Goal: Task Accomplishment & Management: Manage account settings

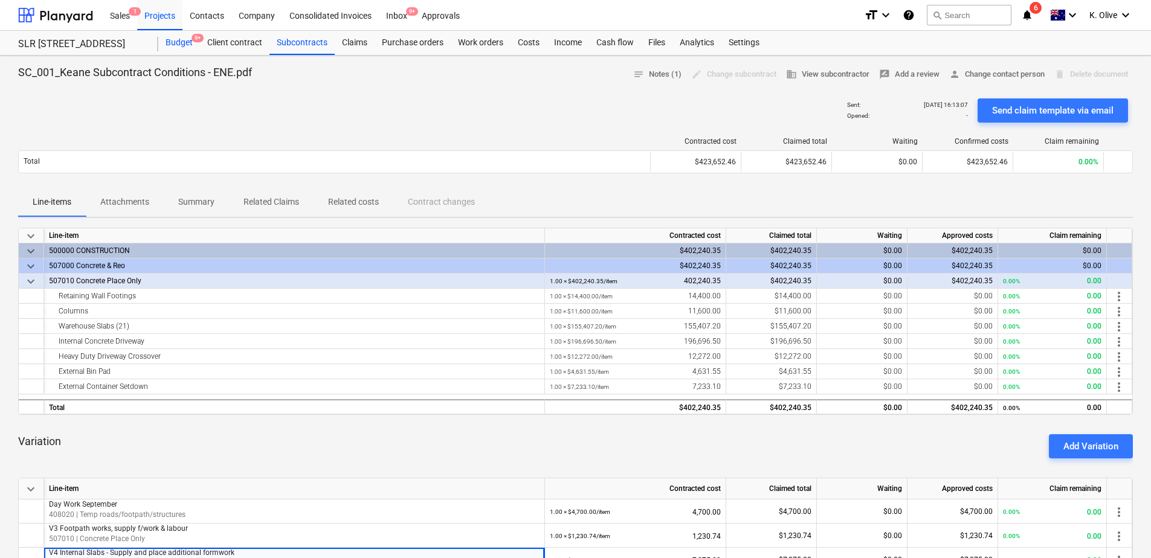
click at [183, 43] on div "Budget 9+" at bounding box center [179, 43] width 42 height 24
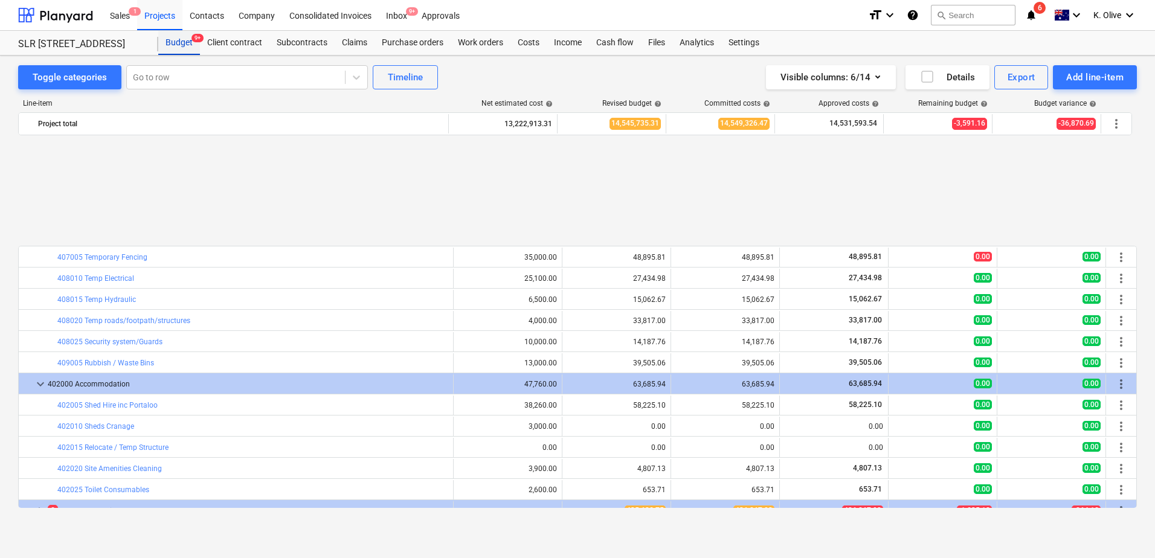
scroll to position [544, 0]
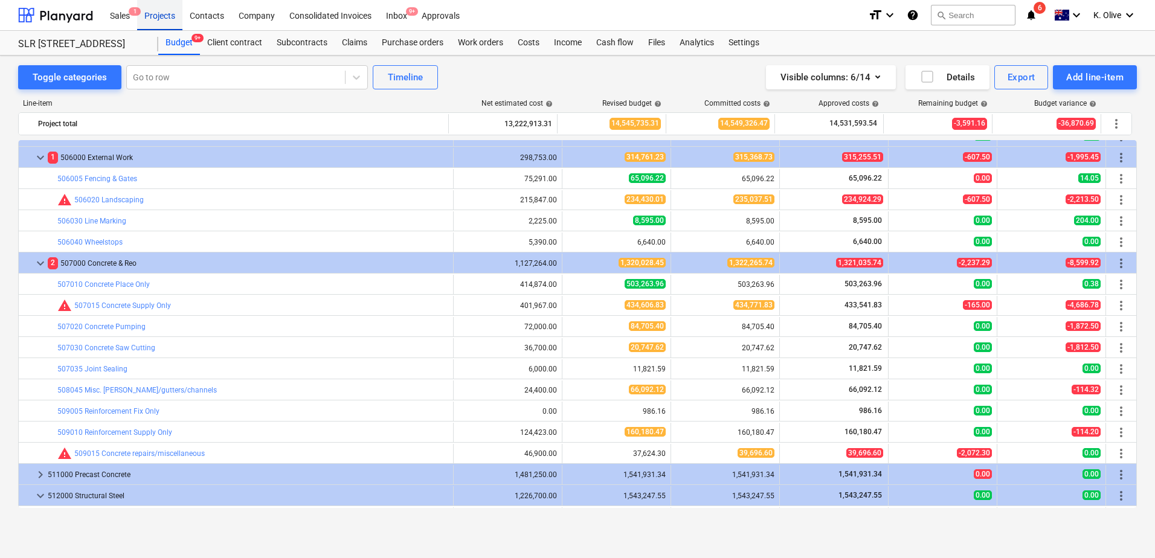
click at [156, 16] on div "Projects" at bounding box center [159, 14] width 45 height 31
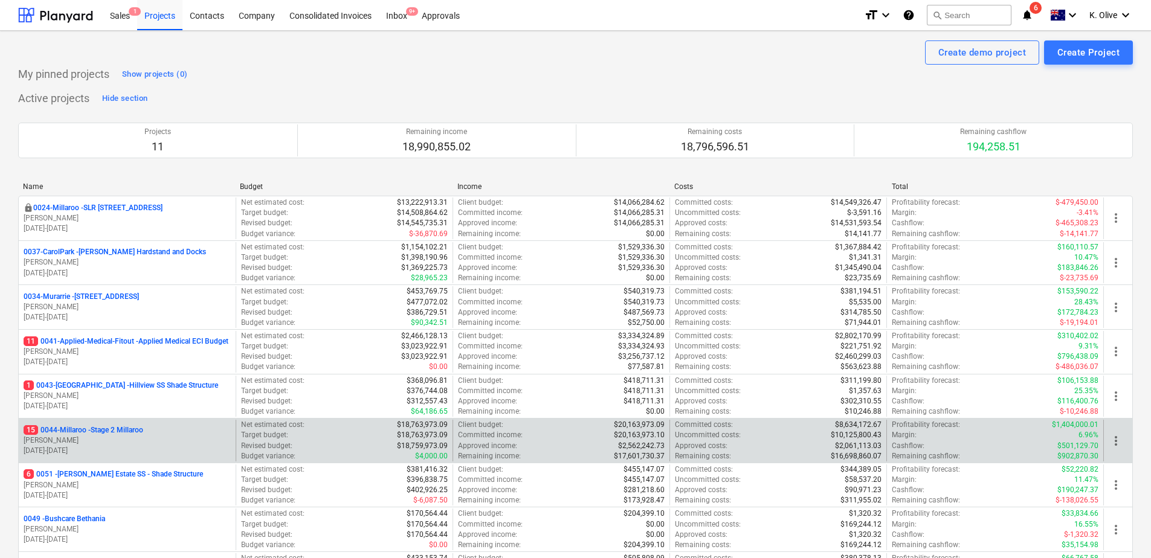
click at [118, 431] on p "15 0044-Millaroo - Stage 2 Millaroo" at bounding box center [84, 430] width 120 height 10
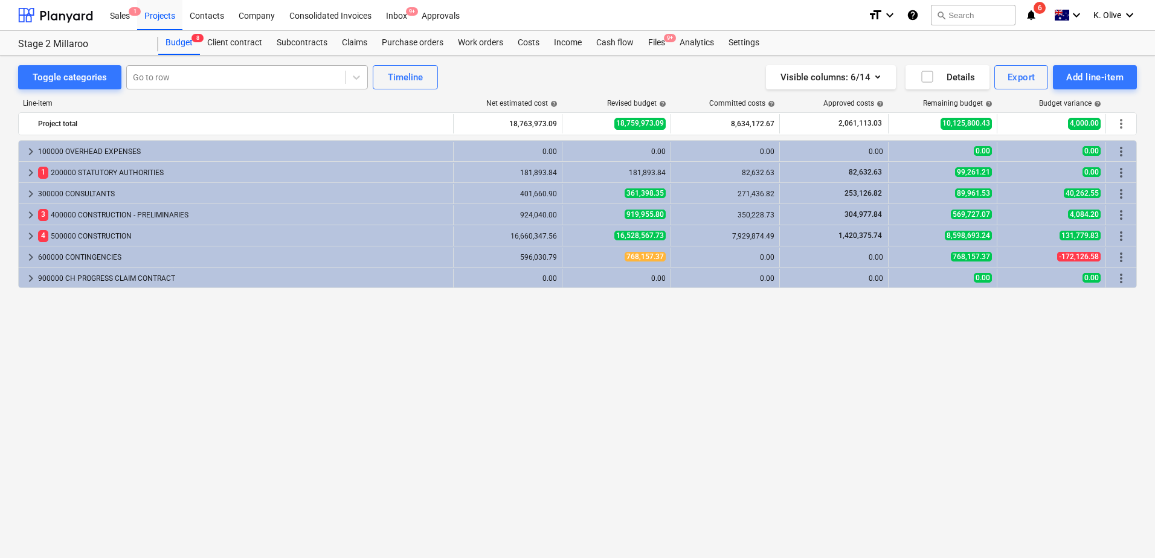
click at [198, 82] on div at bounding box center [236, 77] width 206 height 12
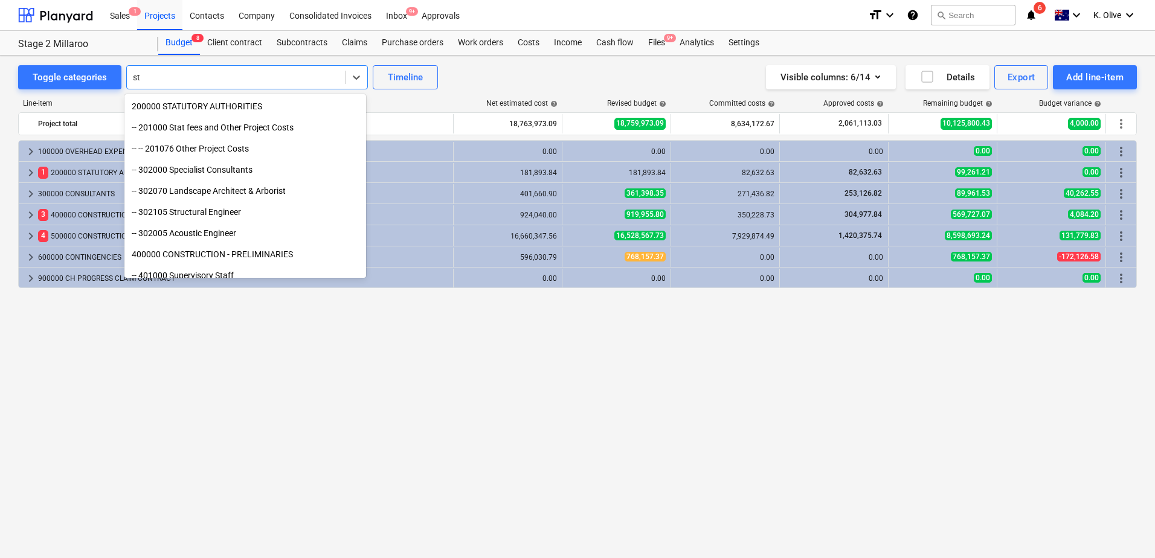
type input "s"
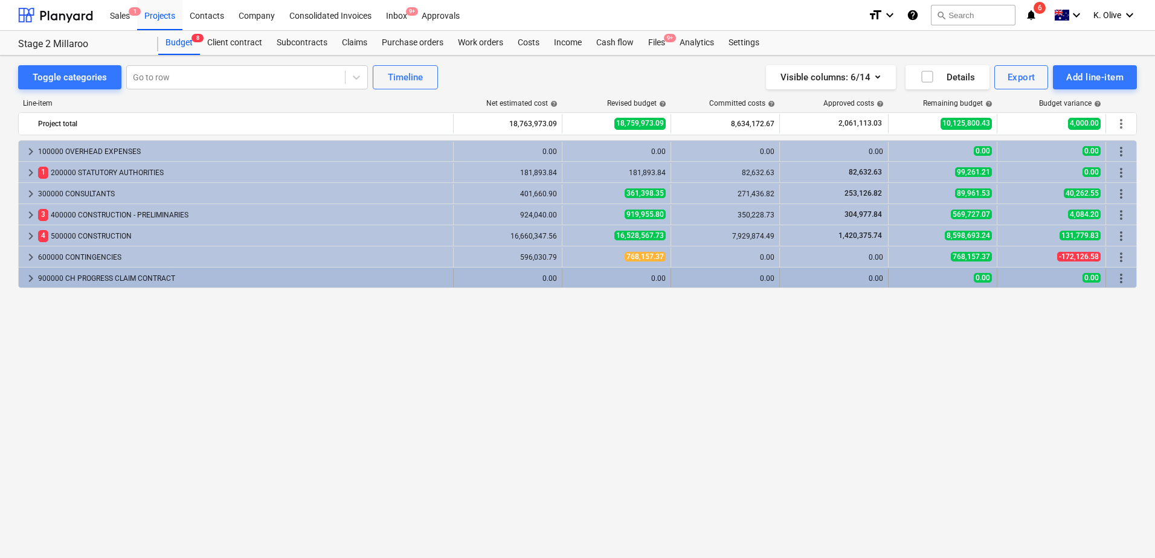
drag, startPoint x: 93, startPoint y: 358, endPoint x: 34, endPoint y: 272, distance: 103.9
click at [85, 353] on div "keyboard_arrow_right 100000 OVERHEAD EXPENSES 0.00 0.00 0.00 0.00 0.00 0.00 mor…" at bounding box center [577, 324] width 1119 height 368
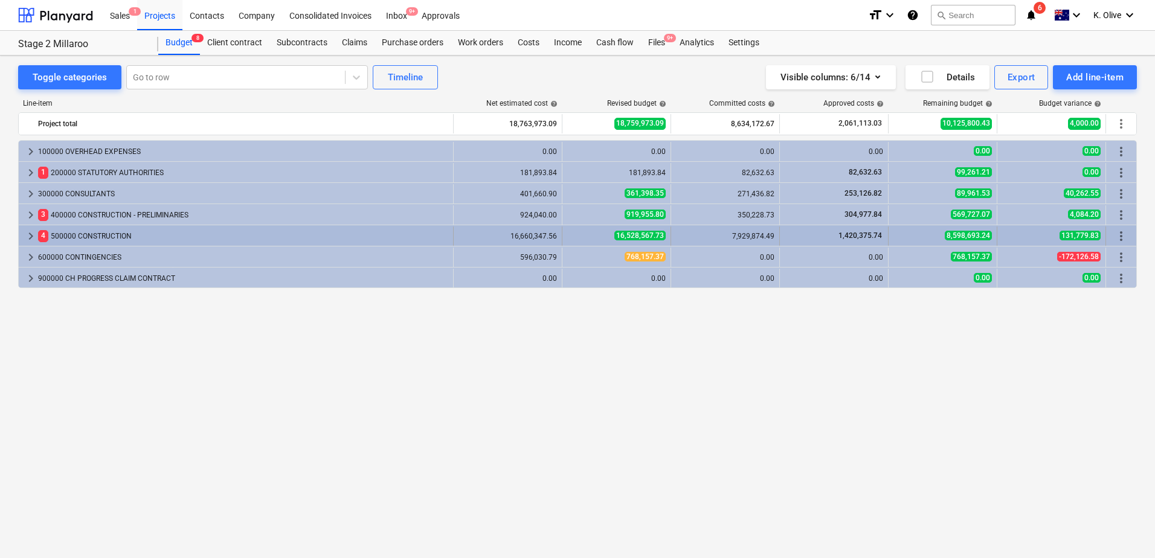
click at [30, 234] on span "keyboard_arrow_right" at bounding box center [31, 236] width 14 height 14
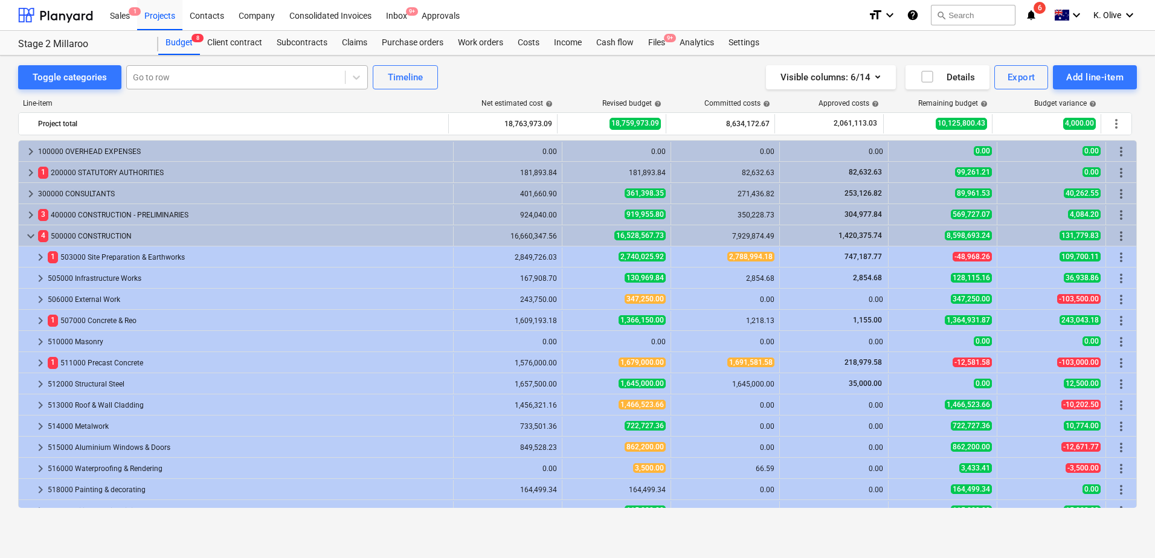
click at [193, 75] on div at bounding box center [236, 77] width 206 height 12
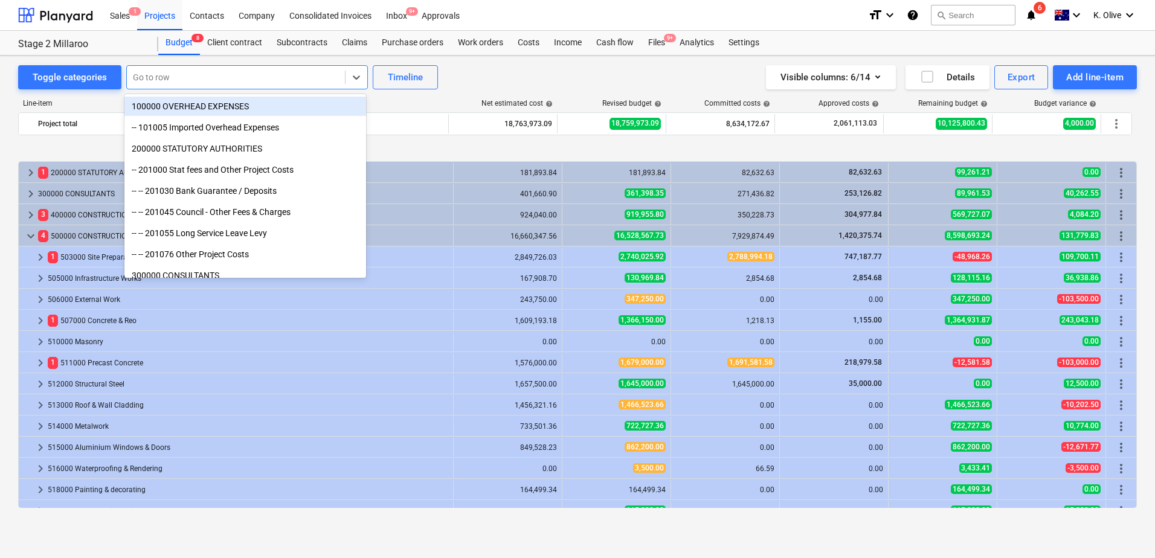
scroll to position [60, 0]
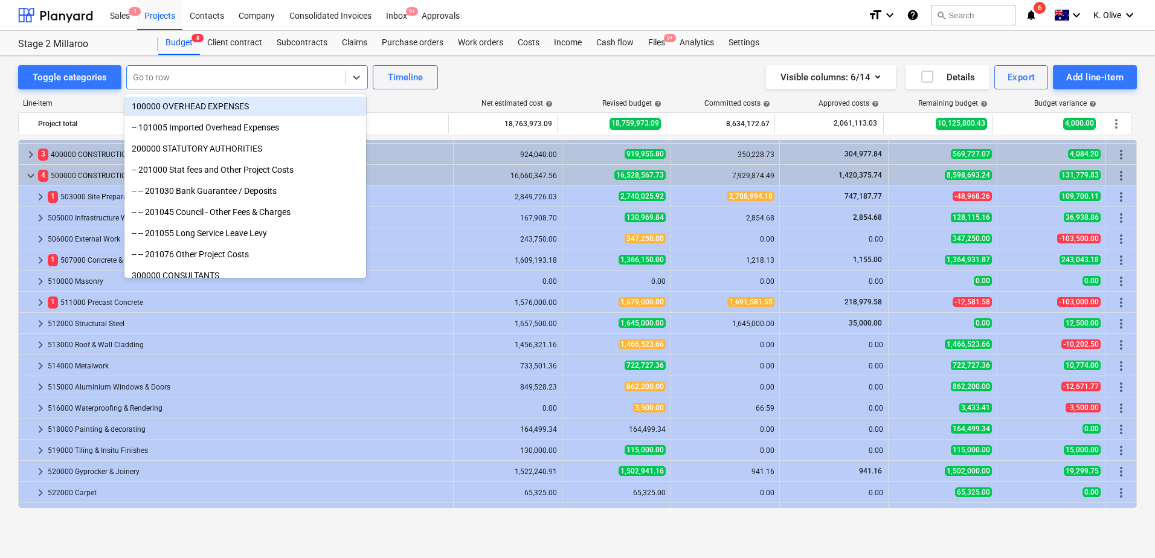
click at [191, 74] on div at bounding box center [236, 77] width 206 height 12
click at [185, 79] on div at bounding box center [236, 77] width 206 height 12
click at [486, 72] on div "Toggle categories option 100000 OVERHEAD EXPENSES focused, 1 of 230. 230 result…" at bounding box center [577, 77] width 1119 height 24
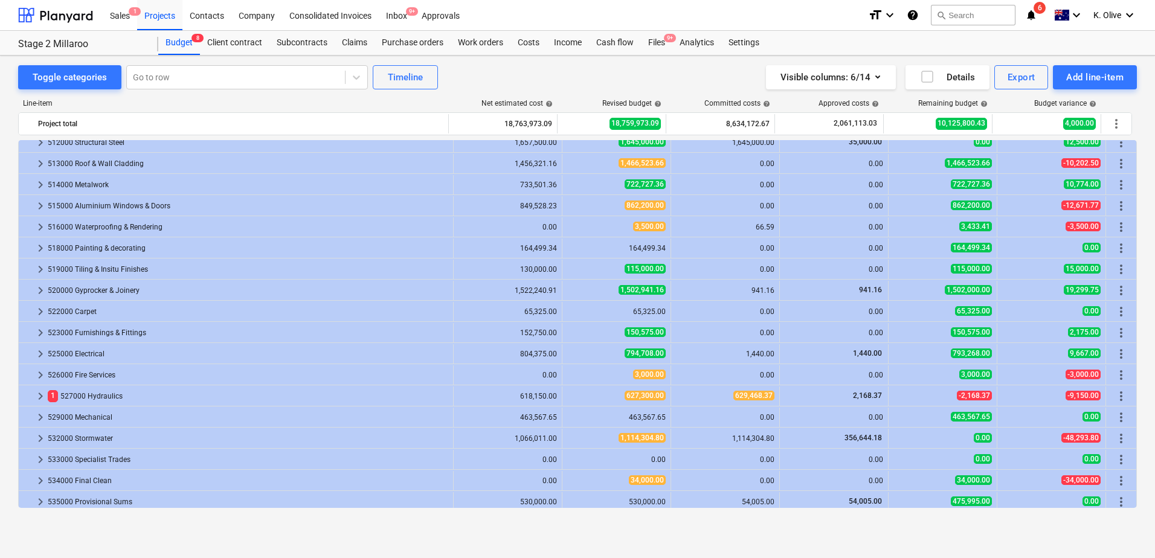
scroll to position [302, 0]
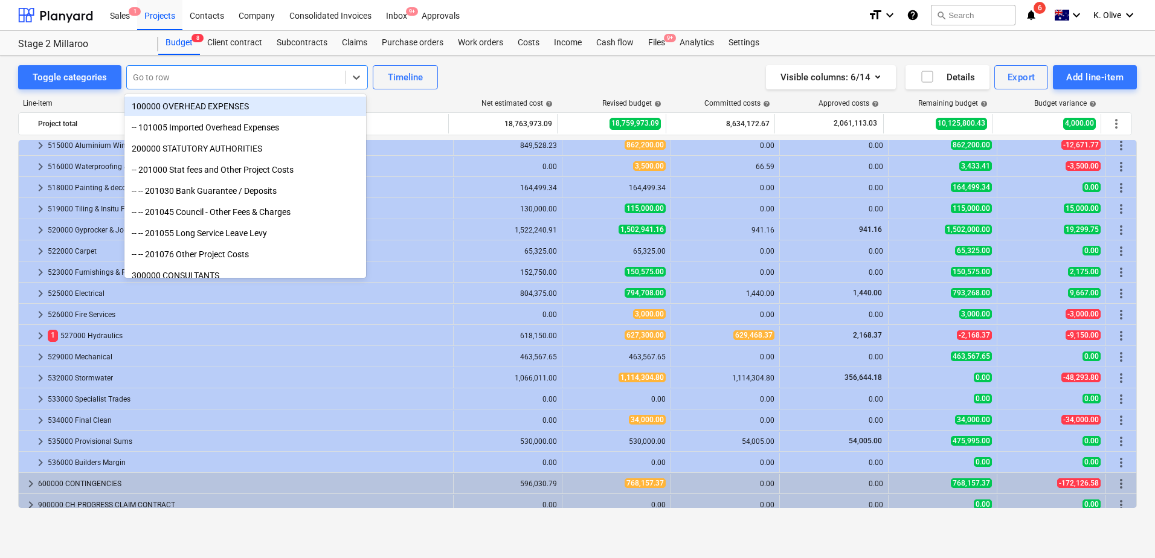
click at [145, 79] on div at bounding box center [236, 77] width 206 height 12
type input "sta"
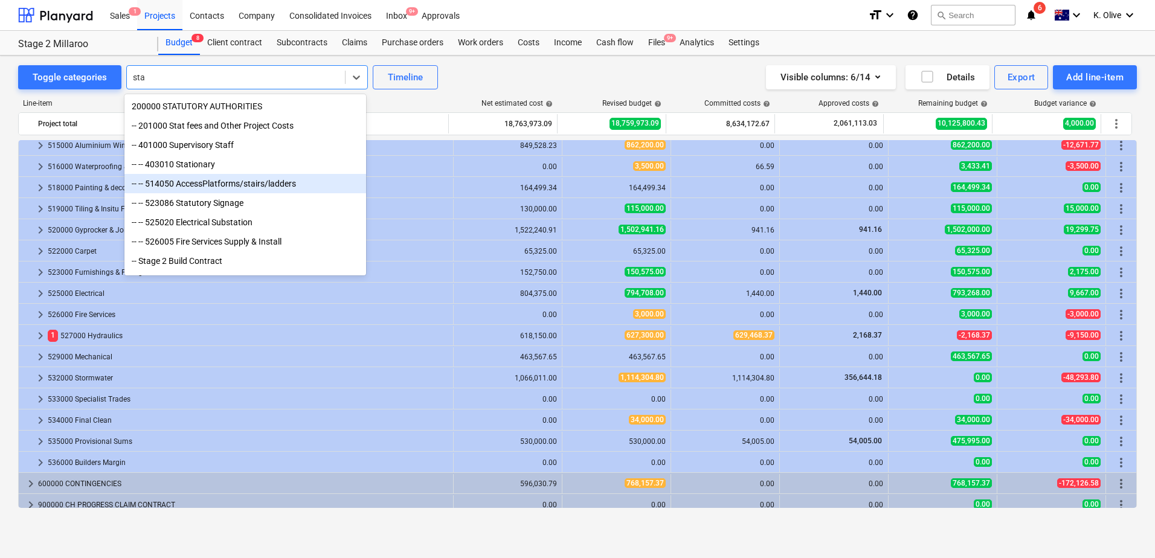
click at [202, 191] on div "-- -- 514050 AccessPlatforms/stairs/ladders" at bounding box center [245, 183] width 242 height 19
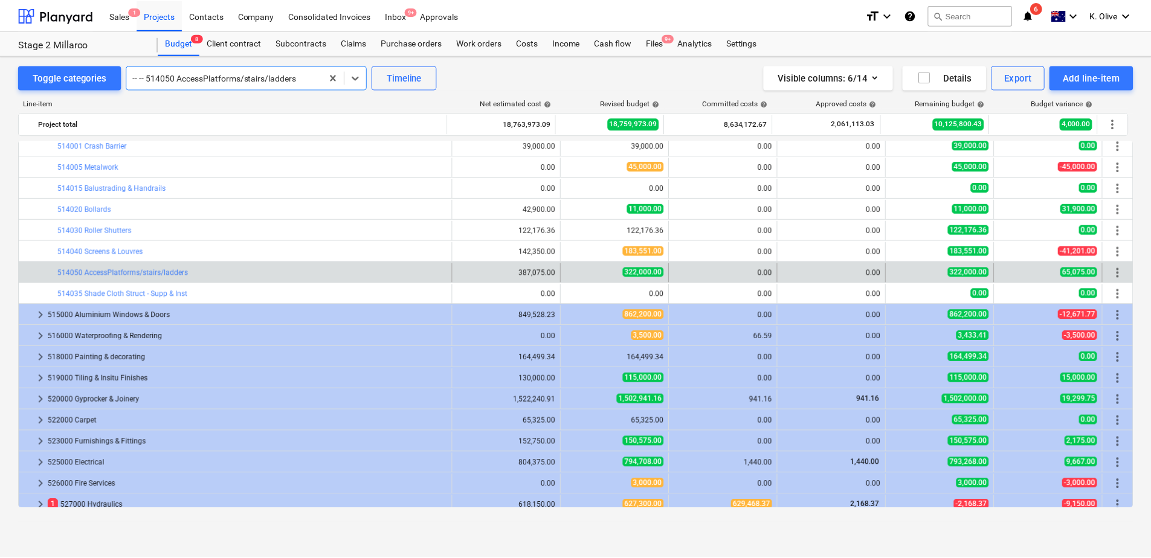
scroll to position [423, 0]
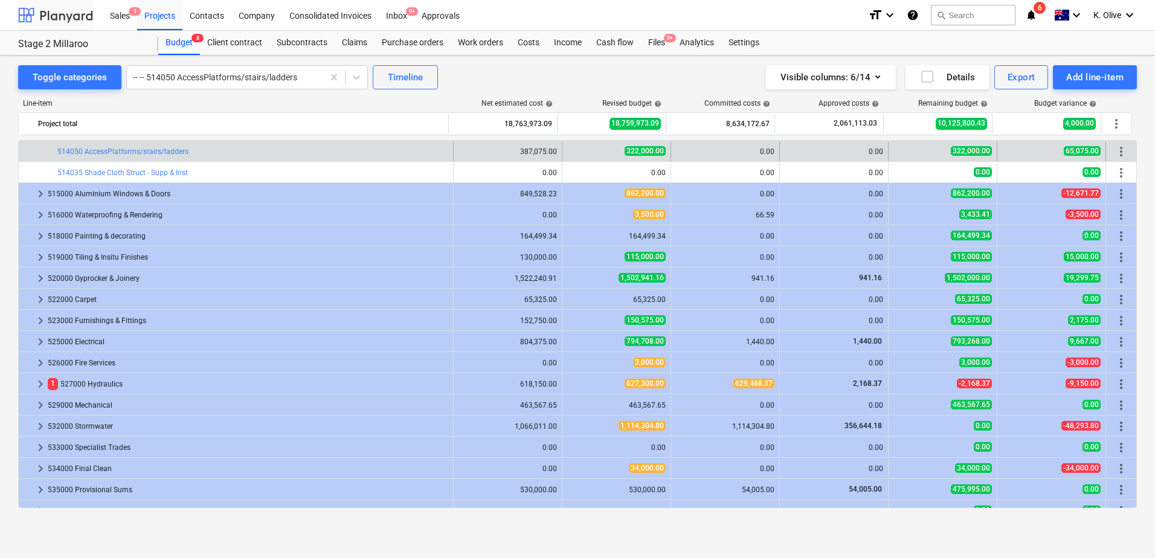
click at [66, 13] on div at bounding box center [55, 15] width 75 height 30
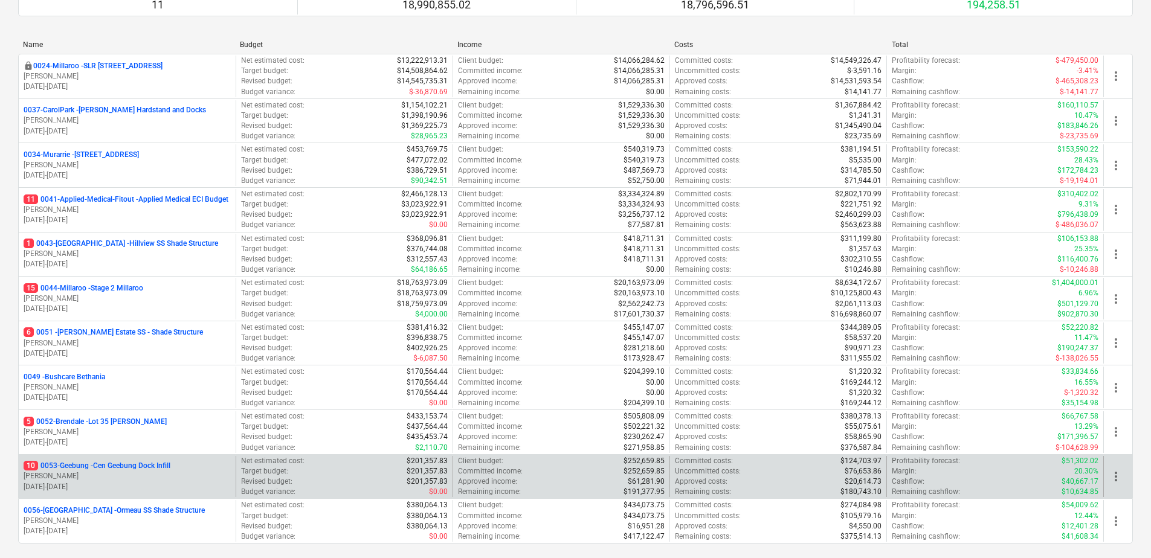
scroll to position [224, 0]
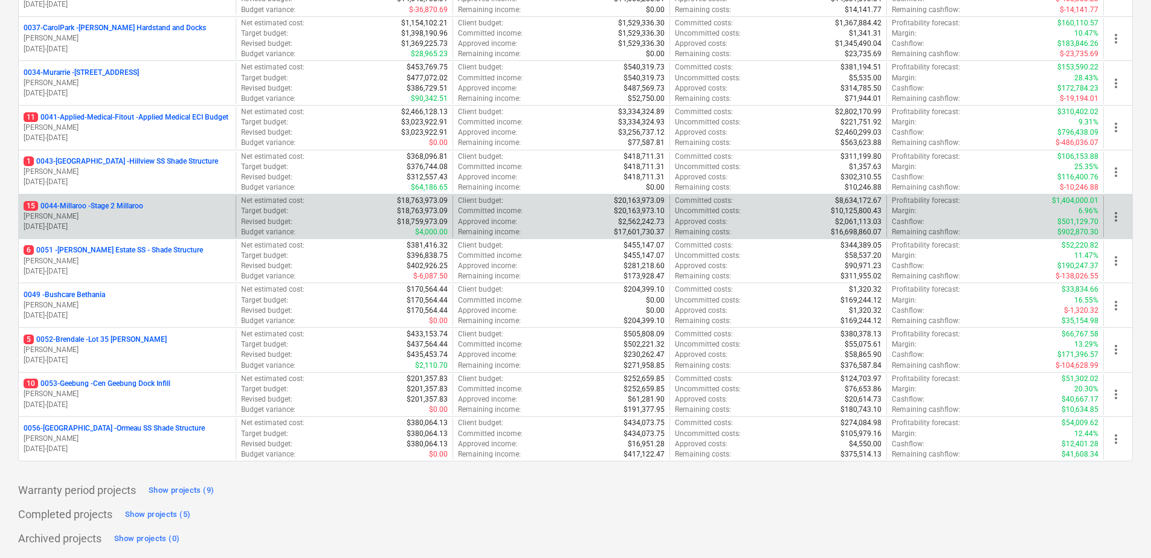
click at [119, 210] on p "15 0044-Millaroo - Stage 2 Millaroo" at bounding box center [84, 206] width 120 height 10
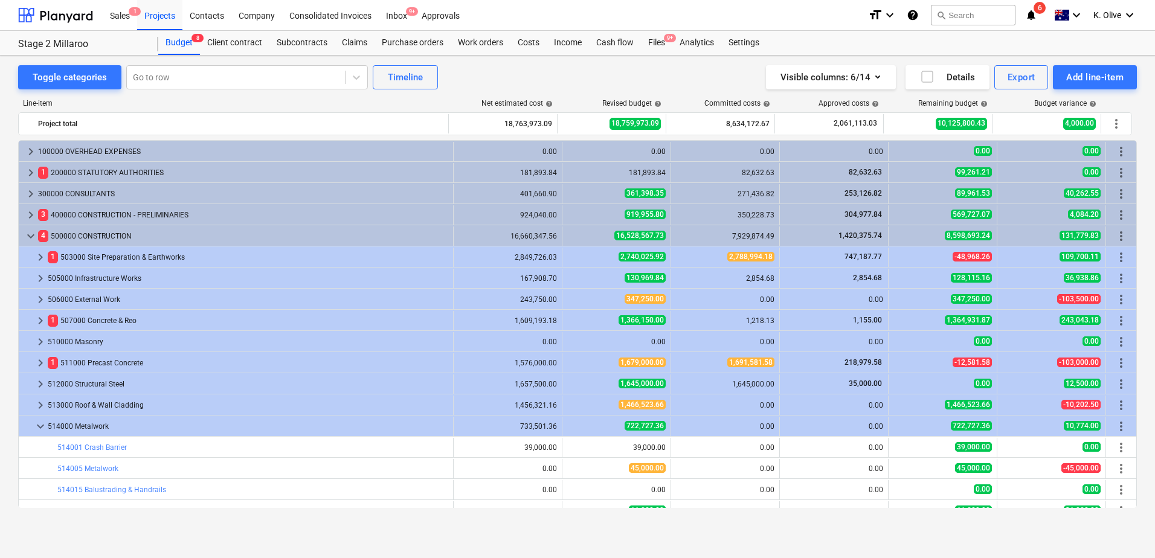
scroll to position [423, 0]
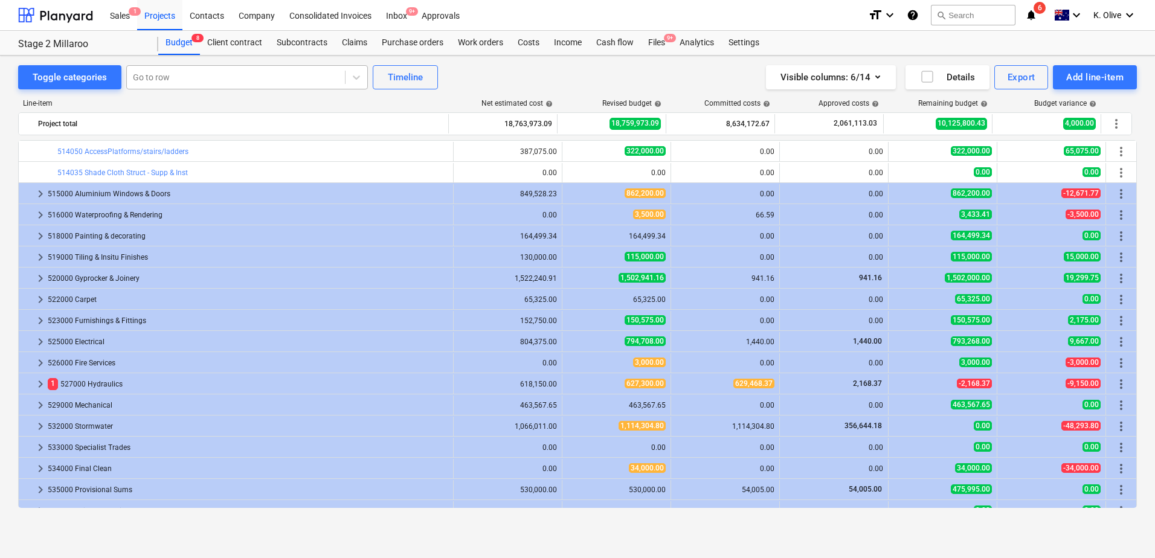
click at [284, 80] on div at bounding box center [236, 77] width 206 height 12
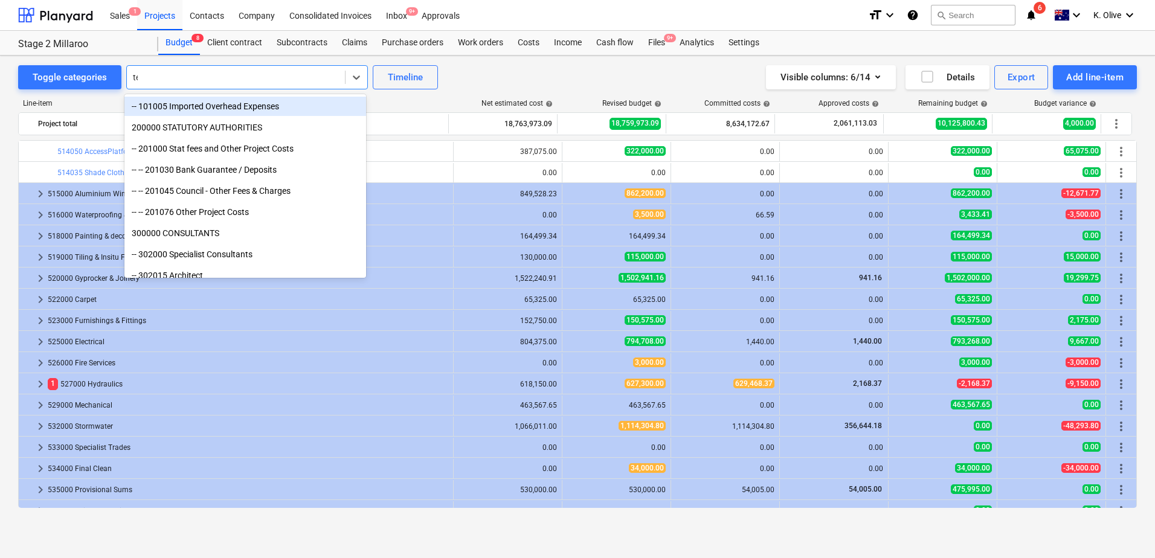
type input "tem"
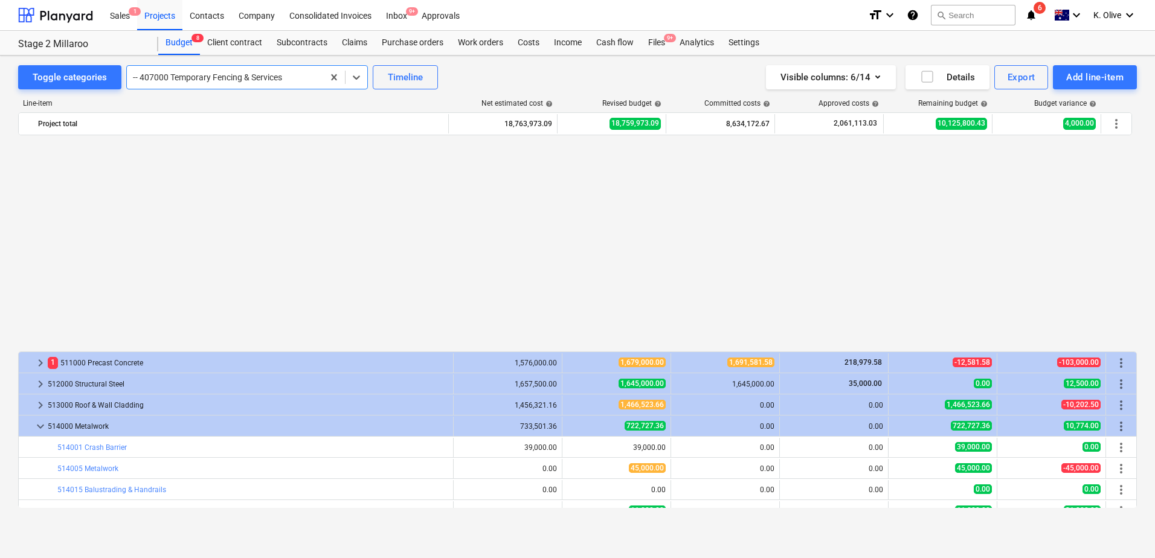
scroll to position [242, 0]
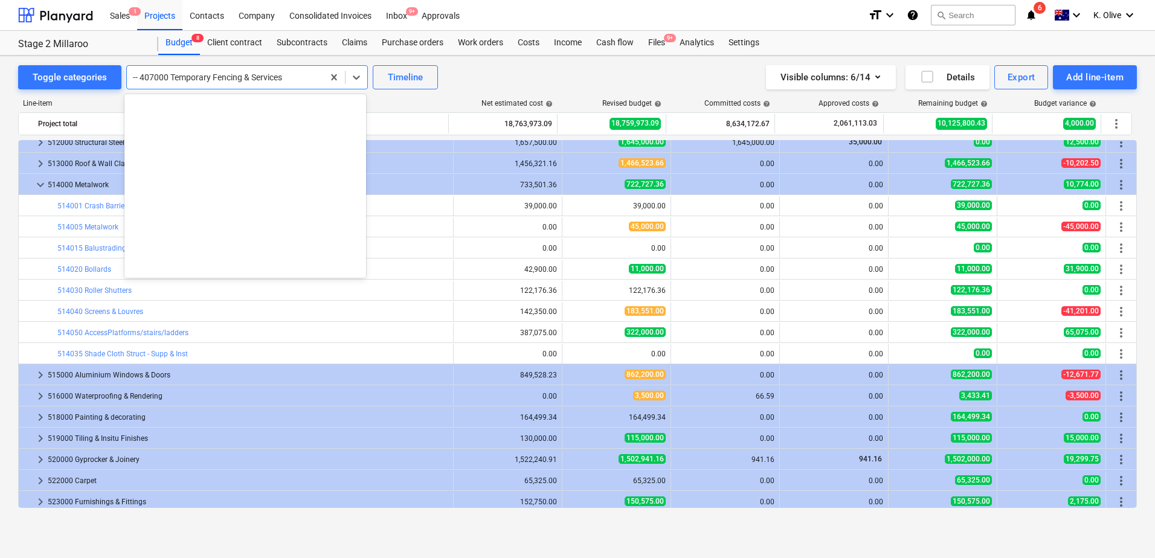
drag, startPoint x: 295, startPoint y: 69, endPoint x: 311, endPoint y: 71, distance: 15.3
click at [295, 70] on div "-- 407000 Temporary Fencing & Services" at bounding box center [225, 77] width 196 height 17
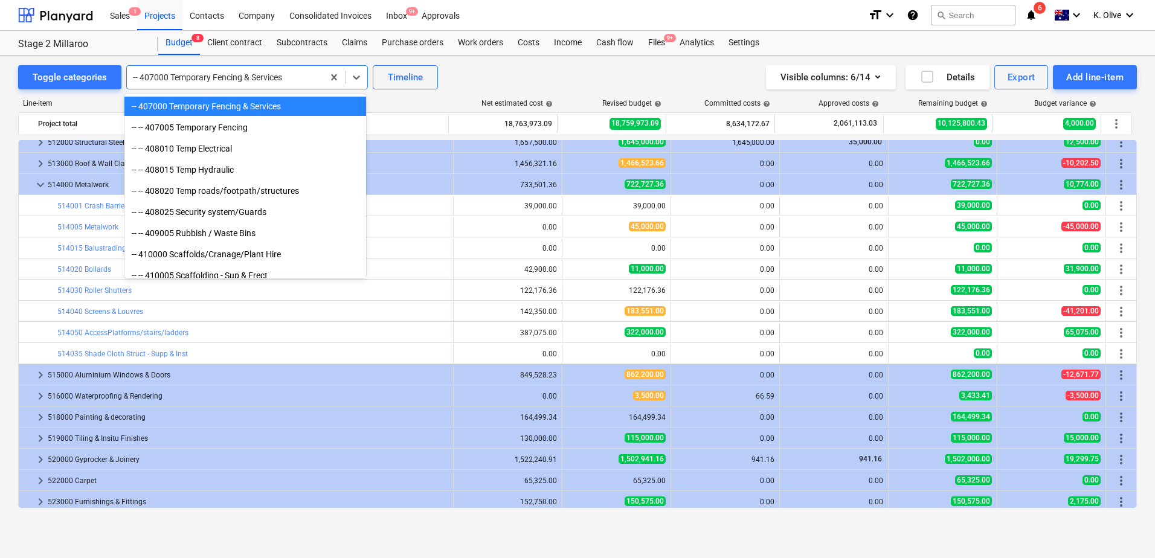
click at [249, 107] on div "-- 407000 Temporary Fencing & Services" at bounding box center [245, 106] width 242 height 19
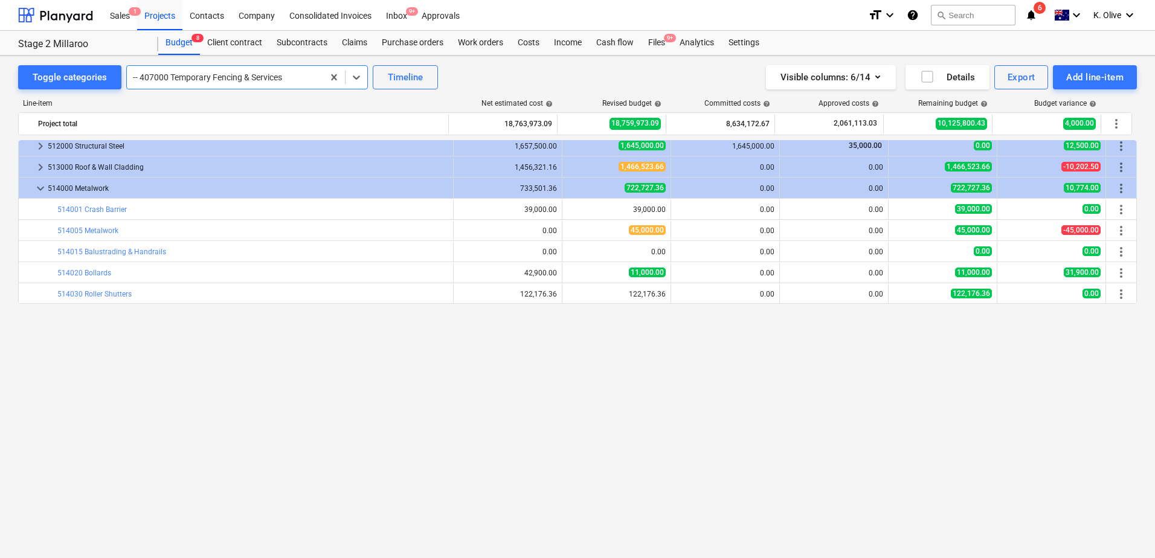
scroll to position [0, 0]
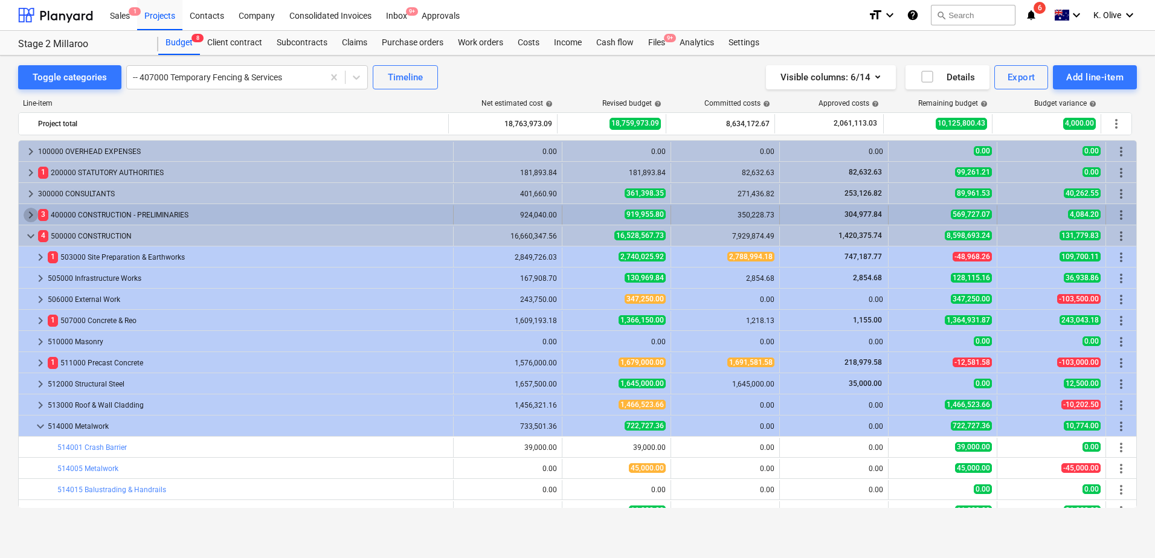
click at [25, 214] on span "keyboard_arrow_right" at bounding box center [31, 215] width 14 height 14
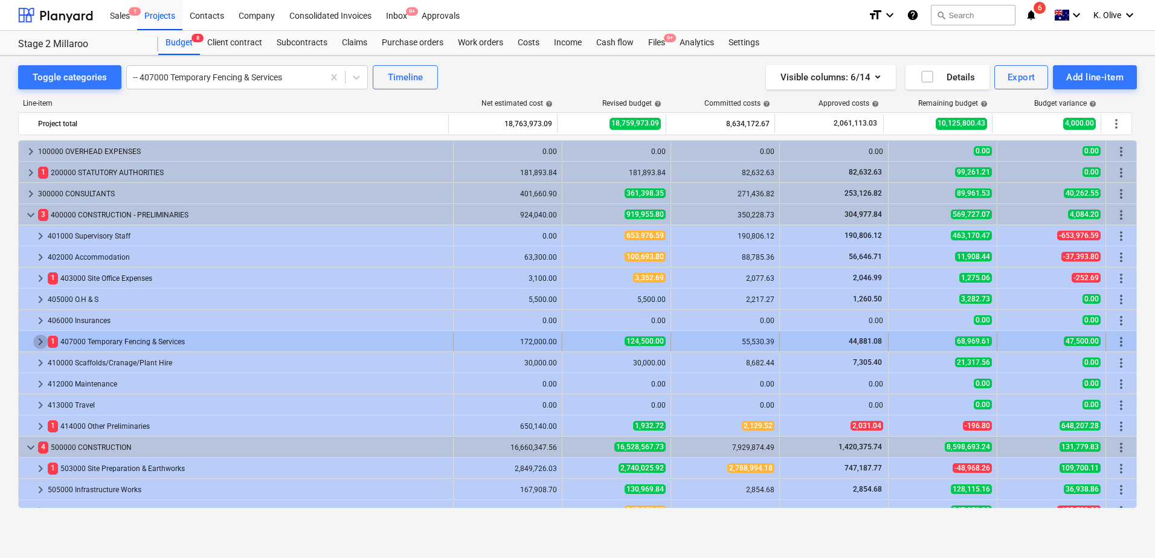
click at [40, 339] on span "keyboard_arrow_right" at bounding box center [40, 342] width 14 height 14
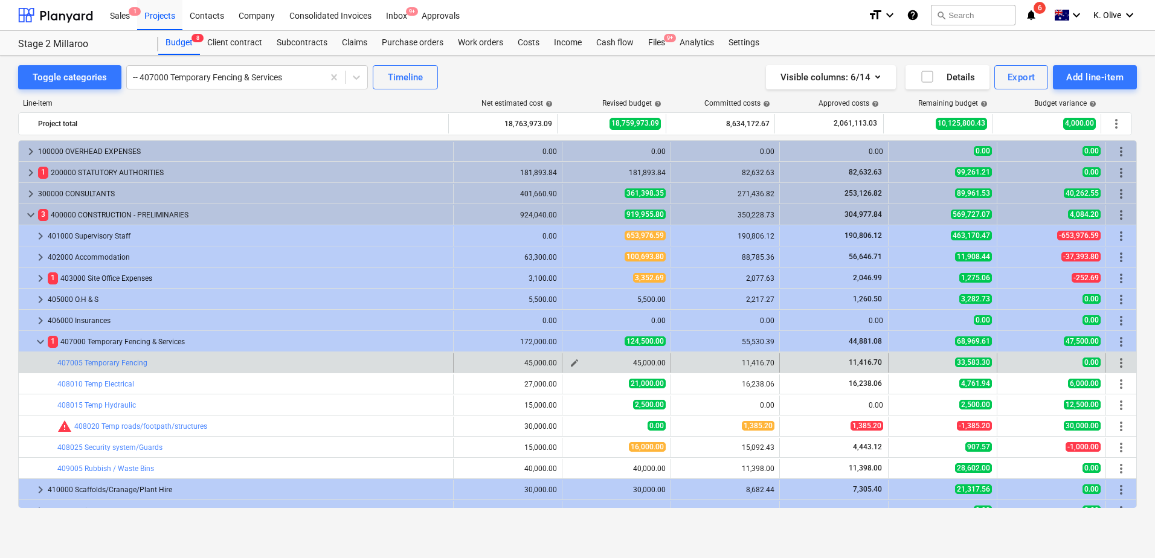
click at [571, 362] on span "edit" at bounding box center [575, 363] width 10 height 10
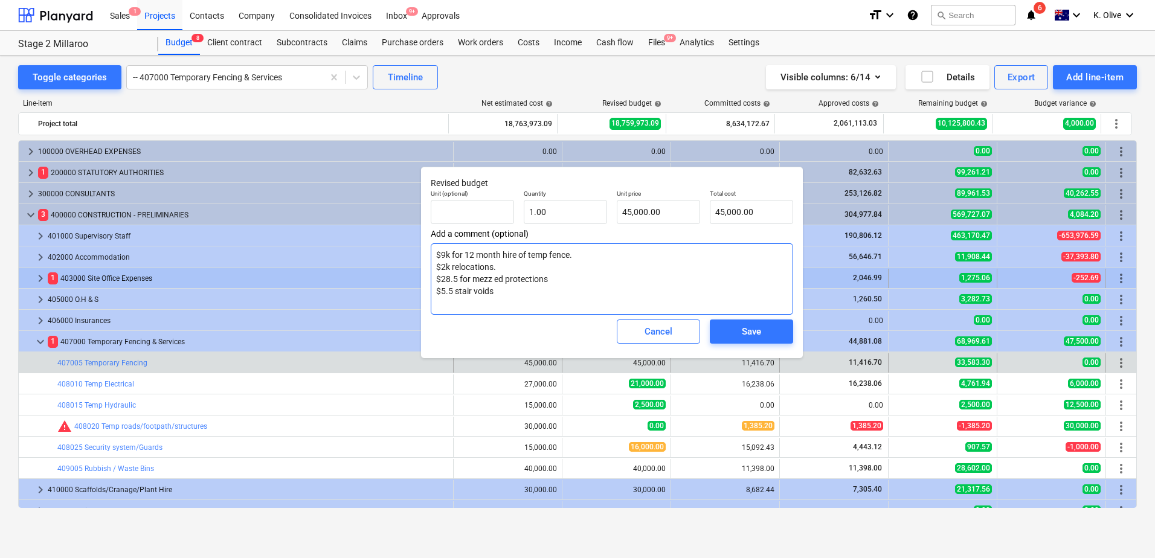
drag, startPoint x: 510, startPoint y: 279, endPoint x: 408, endPoint y: 278, distance: 101.5
click at [408, 278] on body "Sales 1 Projects Contacts Company Consolidated Invoices Inbox 9+ Approvals form…" at bounding box center [577, 279] width 1155 height 558
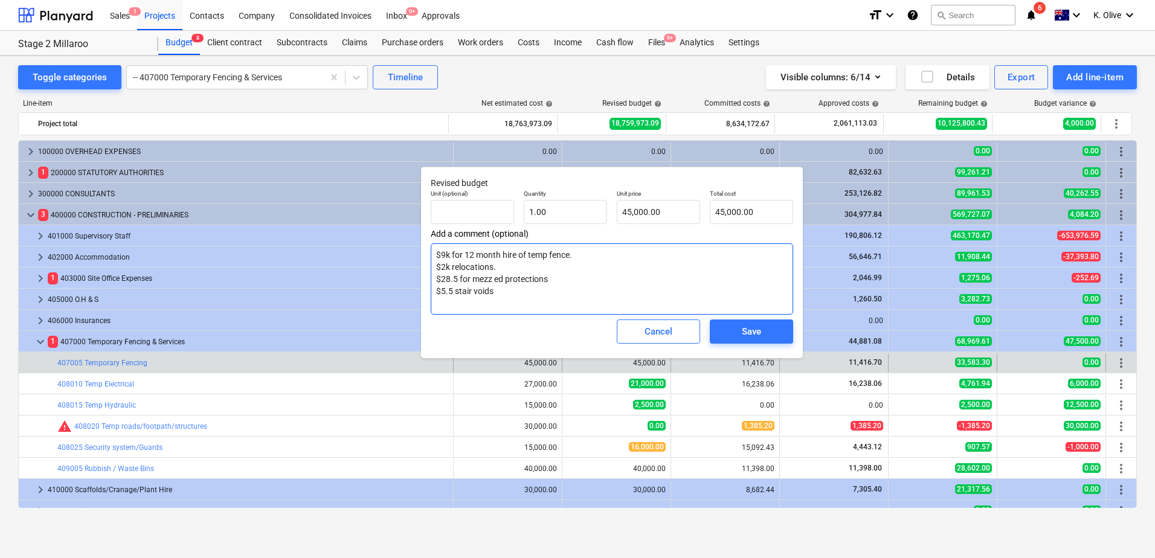
click at [545, 274] on textarea "$9k for 12 month hire of temp fence. $2k relocations. $28.5 for mezz ed protect…" at bounding box center [612, 278] width 362 height 71
click at [550, 278] on textarea "$9k for 12 month hire of temp fence. $2k relocations. $28.5 for mezz ed protect…" at bounding box center [612, 278] width 362 height 71
drag, startPoint x: 550, startPoint y: 278, endPoint x: 469, endPoint y: 291, distance: 82.6
click at [434, 276] on textarea "$9k for 12 month hire of temp fence. $2k relocations. $28.5 for mezz ed protect…" at bounding box center [612, 278] width 362 height 71
drag, startPoint x: 495, startPoint y: 293, endPoint x: 460, endPoint y: 299, distance: 35.6
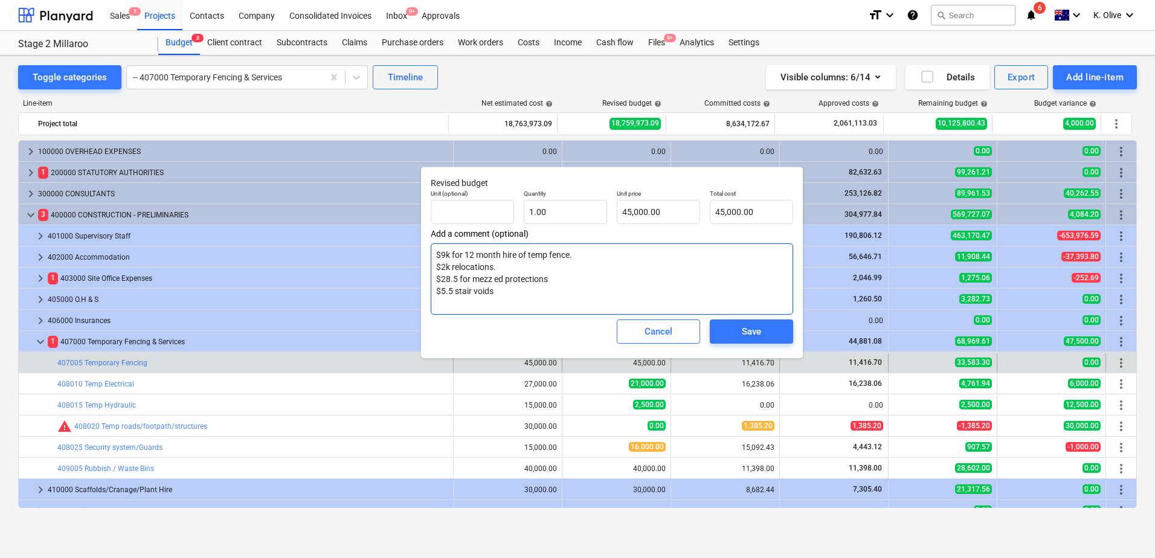
click at [428, 292] on div "Revised budget Unit (optional) Quantity 1.00 Unit price 45,000.00 Total cost 45…" at bounding box center [612, 262] width 382 height 191
click at [500, 293] on textarea "$9k for 12 month hire of temp fence. $2k relocations. $28.5 for mezz ed protect…" at bounding box center [612, 278] width 362 height 71
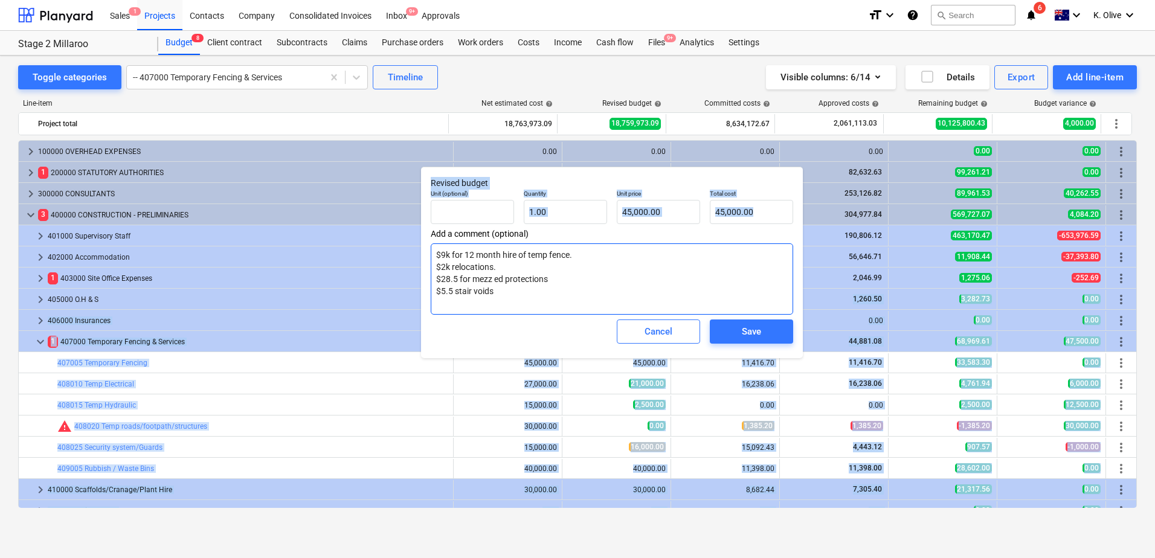
click at [447, 291] on body "Sales 1 Projects Contacts Company Consolidated Invoices Inbox 9+ Approvals form…" at bounding box center [577, 279] width 1155 height 558
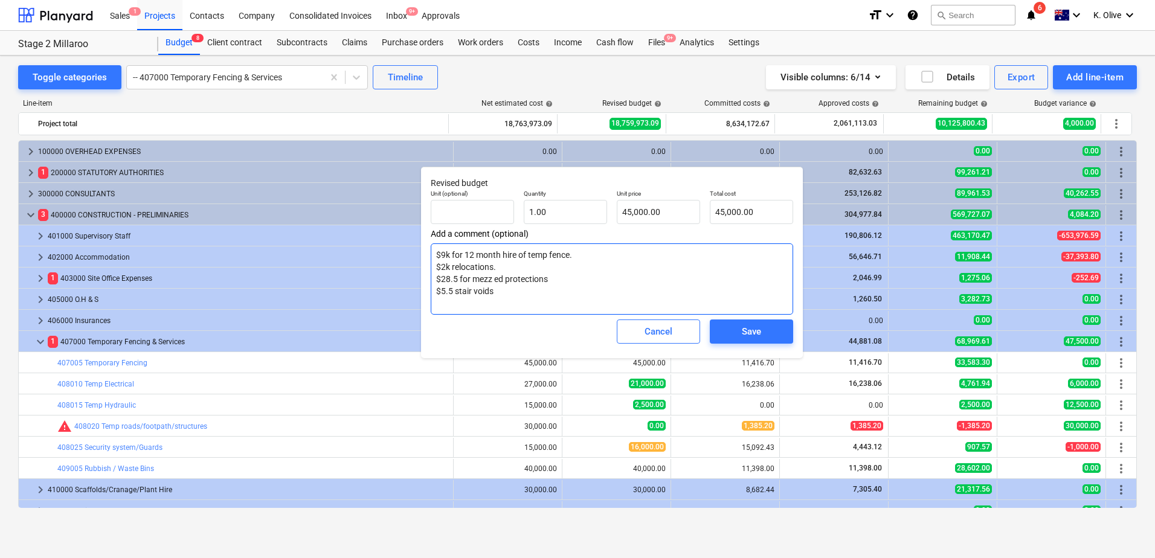
click at [502, 290] on textarea "$9k for 12 month hire of temp fence. $2k relocations. $28.5 for mezz ed protect…" at bounding box center [612, 278] width 362 height 71
type textarea "x"
click at [675, 334] on span "Cancel" at bounding box center [658, 332] width 53 height 16
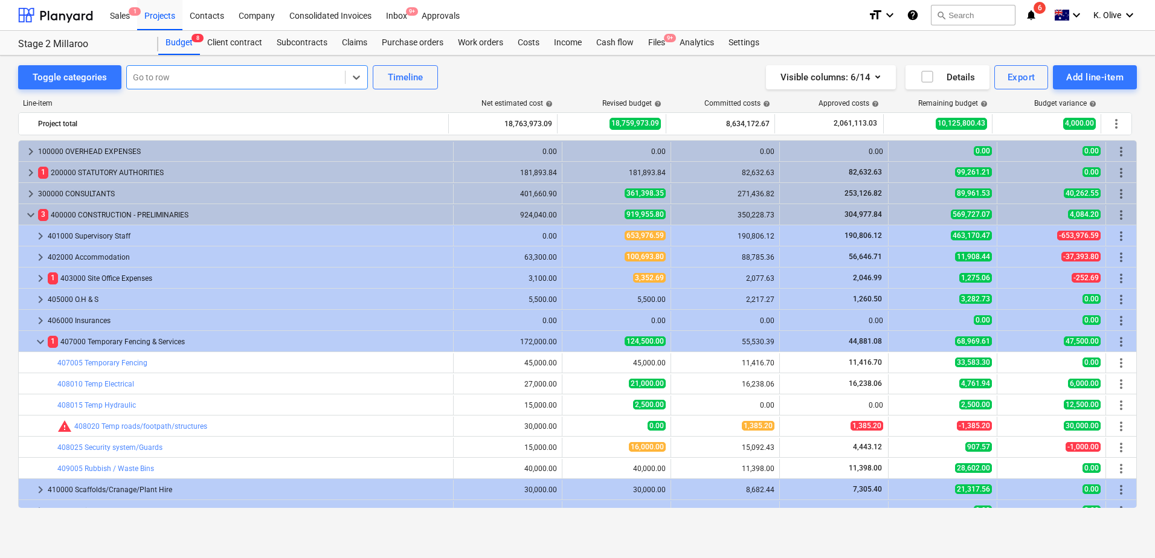
drag, startPoint x: 336, startPoint y: 78, endPoint x: 273, endPoint y: 80, distance: 62.9
click at [239, 74] on div at bounding box center [236, 77] width 206 height 12
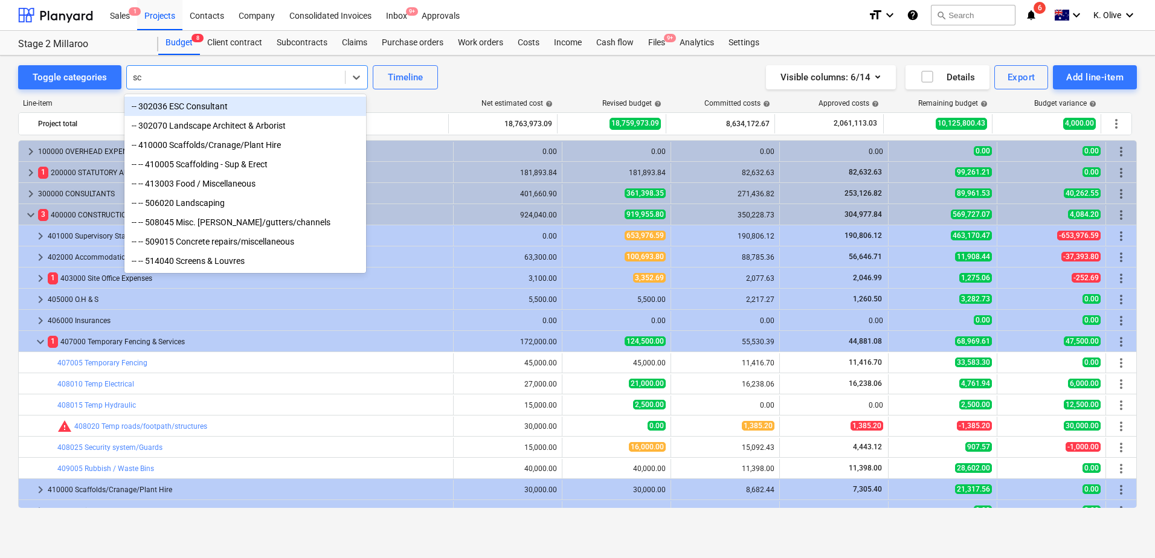
type input "sca"
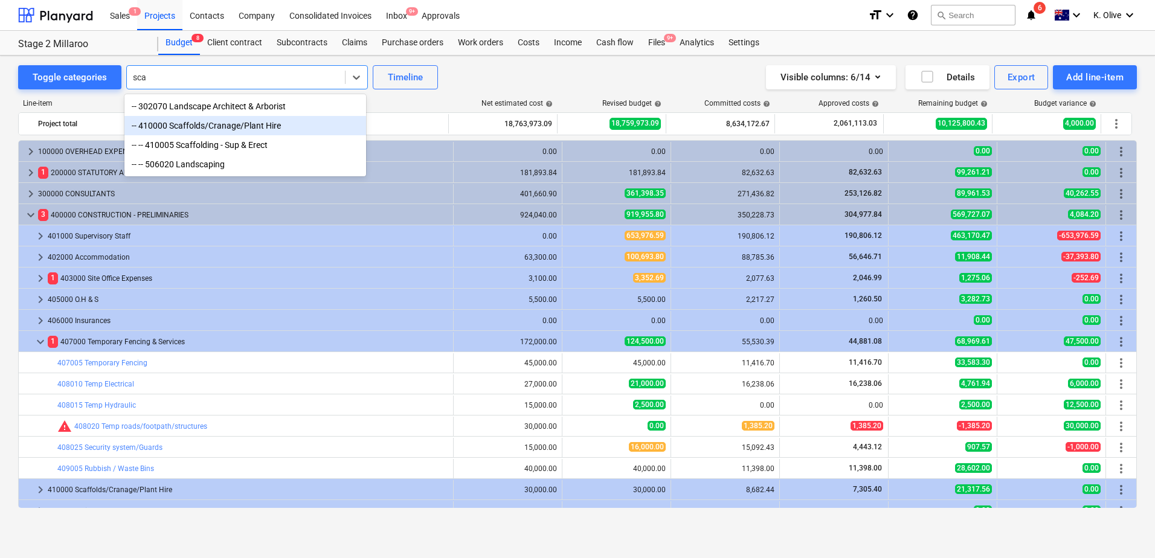
click at [260, 120] on div "-- 410000 Scaffolds/Cranage/Plant Hire" at bounding box center [245, 125] width 242 height 19
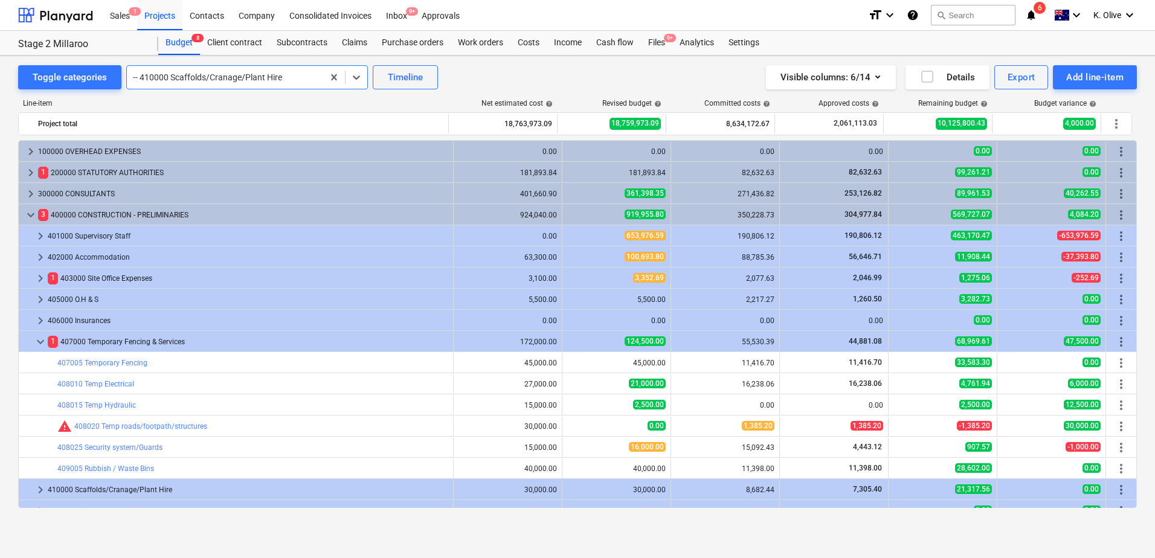
scroll to position [181, 0]
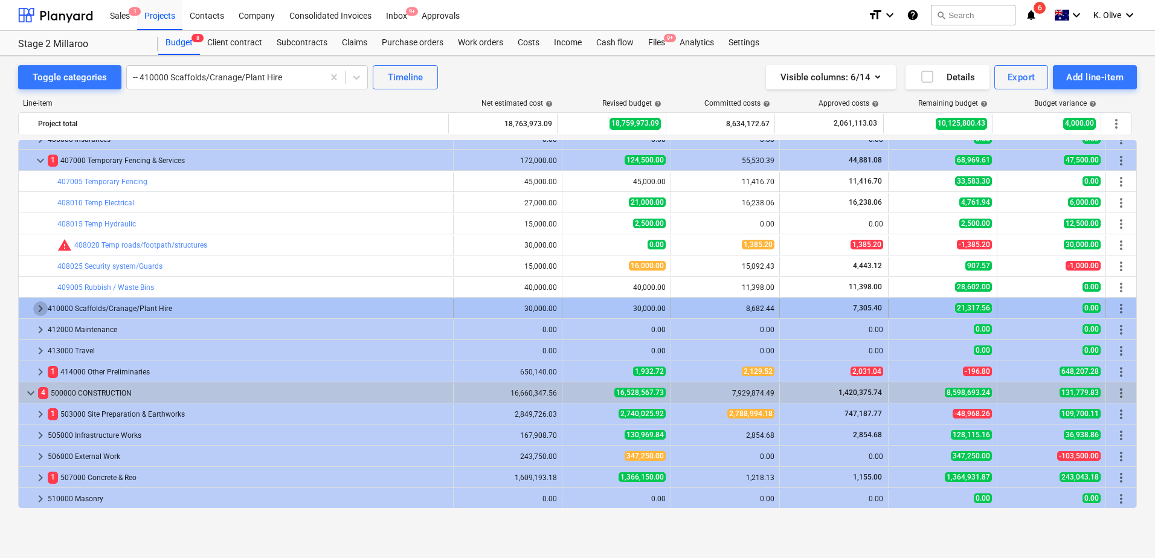
click at [42, 308] on span "keyboard_arrow_right" at bounding box center [40, 308] width 14 height 14
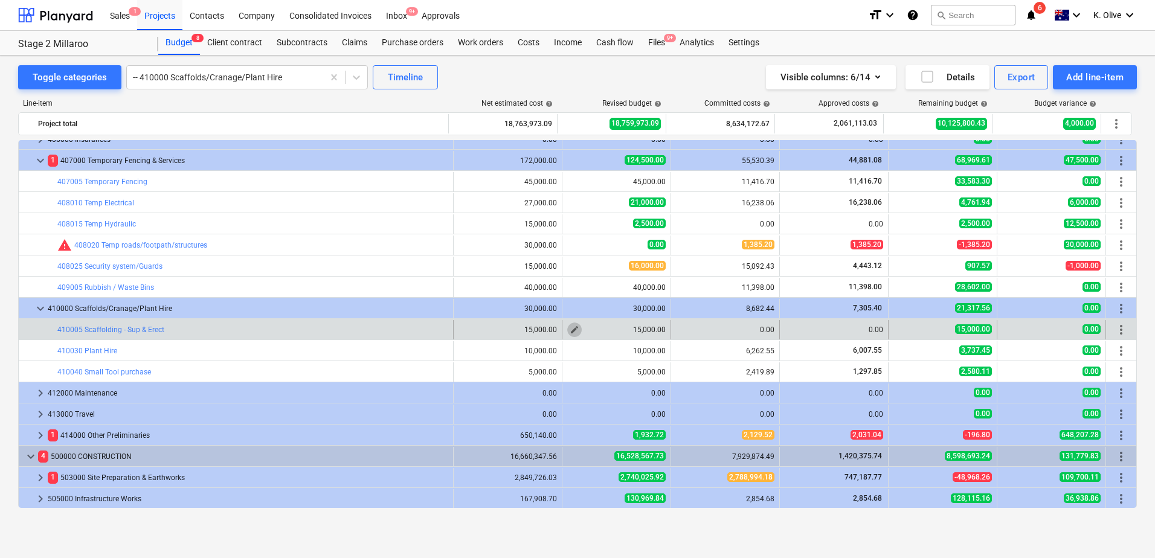
click at [574, 330] on span "edit" at bounding box center [575, 330] width 10 height 10
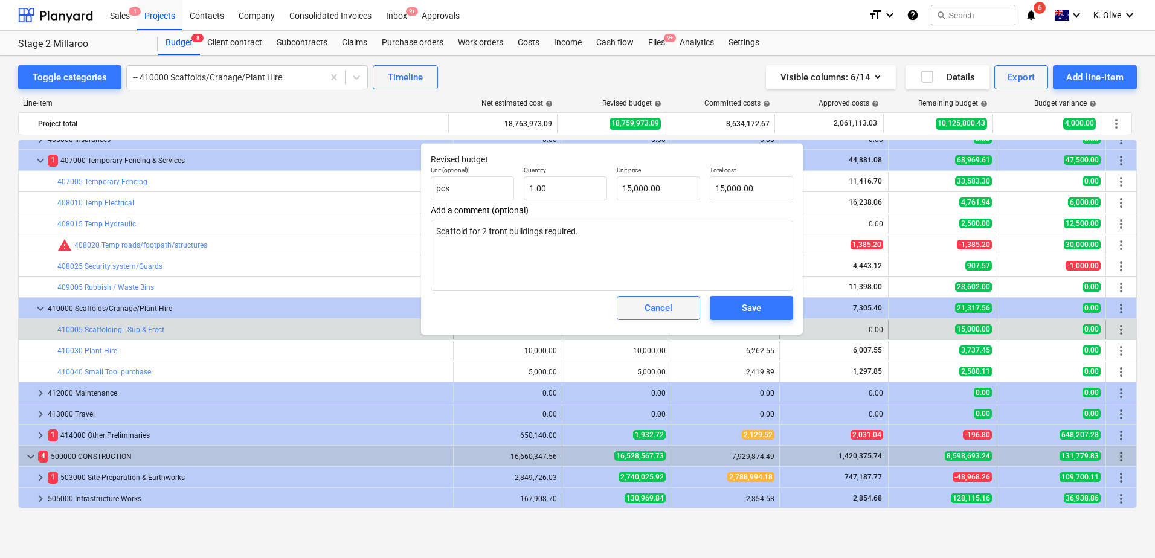
click at [670, 310] on div "Cancel" at bounding box center [659, 308] width 28 height 16
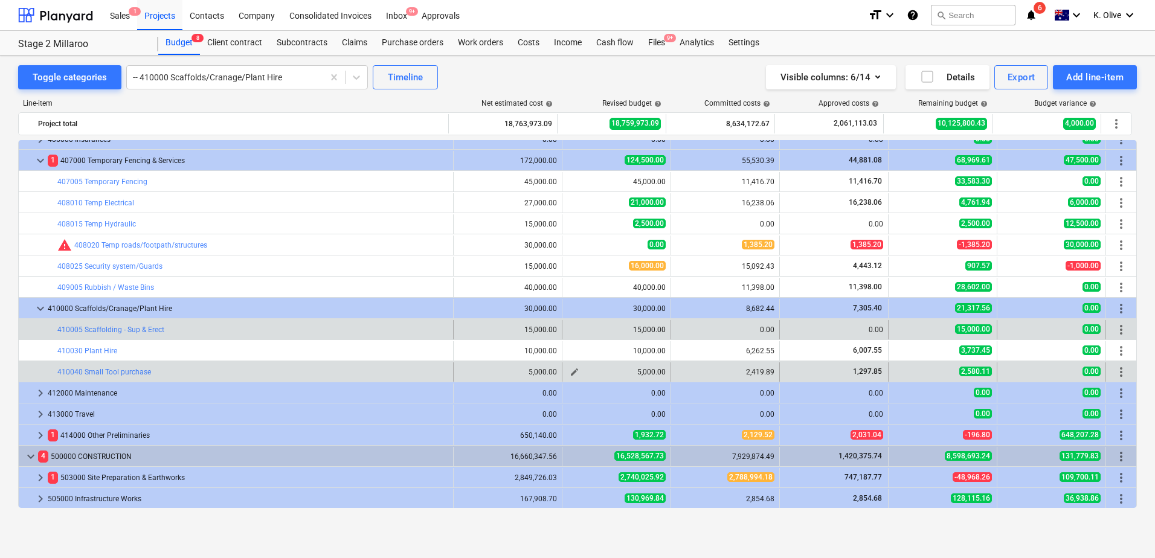
click at [570, 370] on span "edit" at bounding box center [575, 372] width 10 height 10
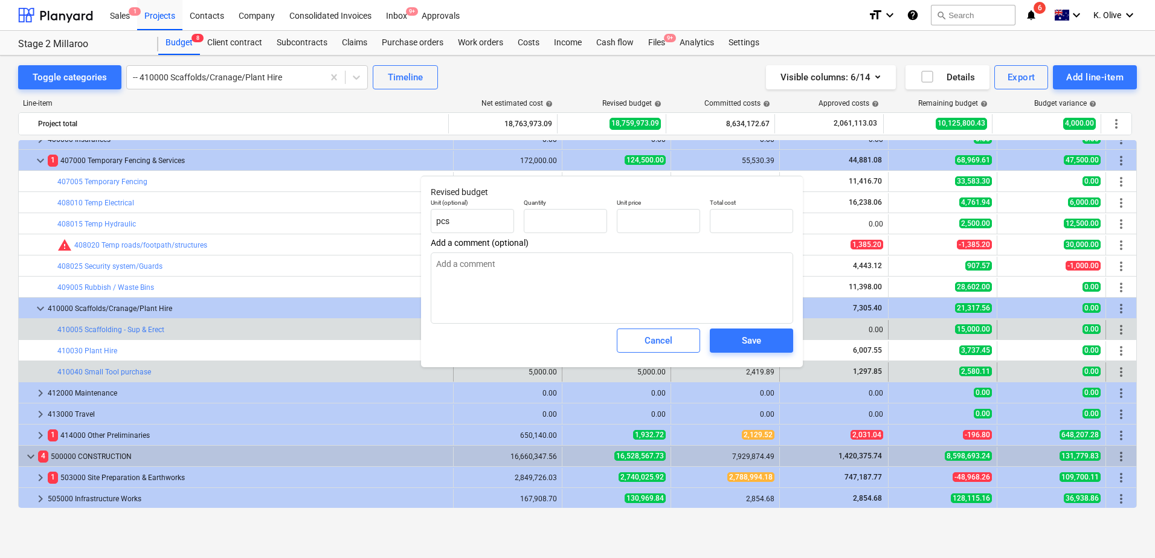
type textarea "x"
type input "1.00"
type input "5,000.00"
click at [656, 337] on div "Cancel" at bounding box center [659, 341] width 28 height 16
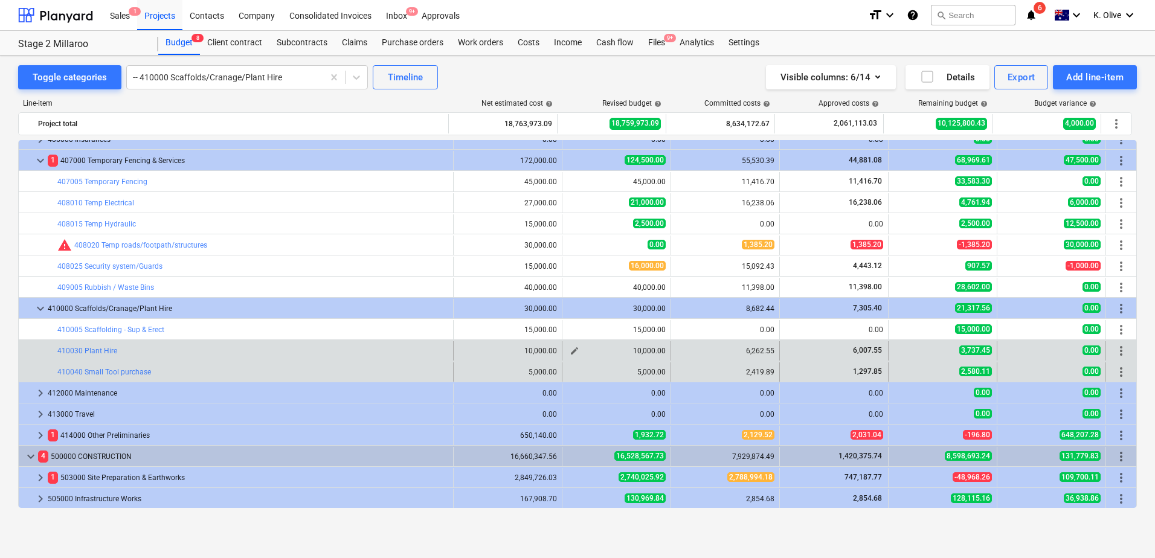
click at [570, 350] on span "edit" at bounding box center [575, 351] width 10 height 10
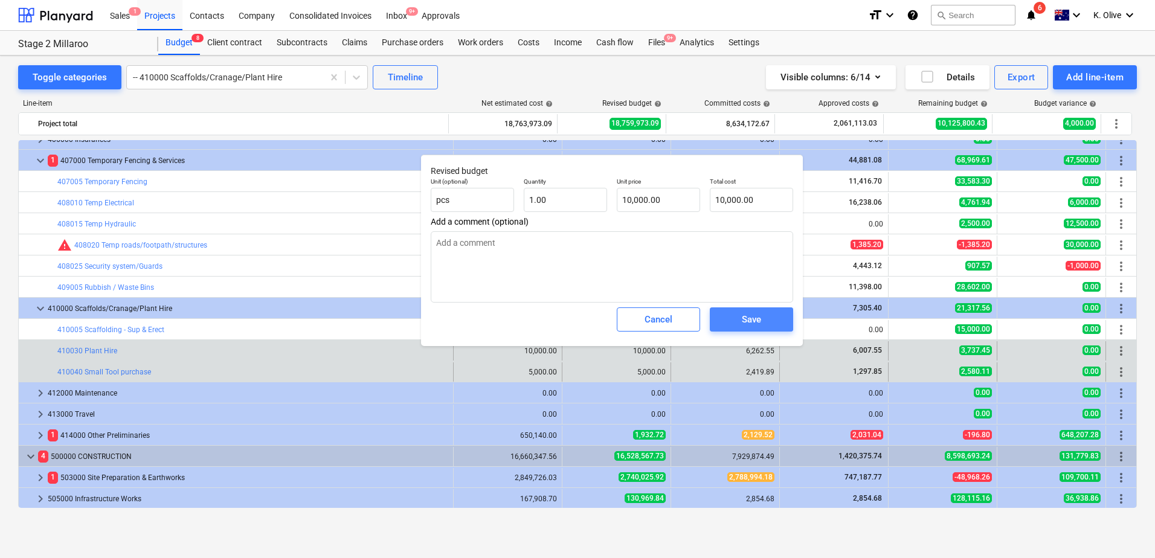
click at [758, 316] on div "Save" at bounding box center [751, 320] width 19 height 16
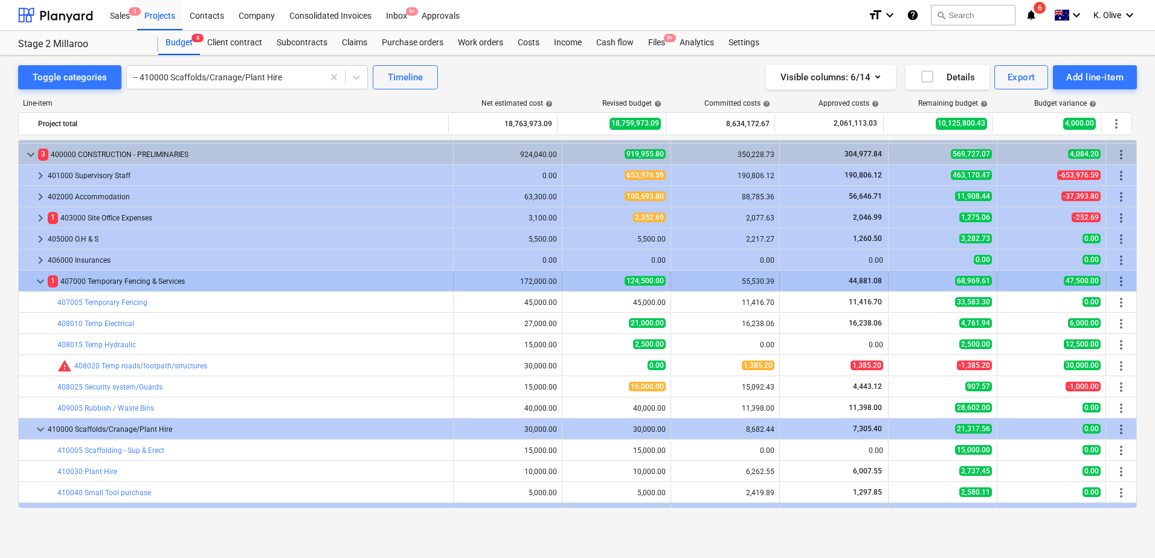
scroll to position [0, 0]
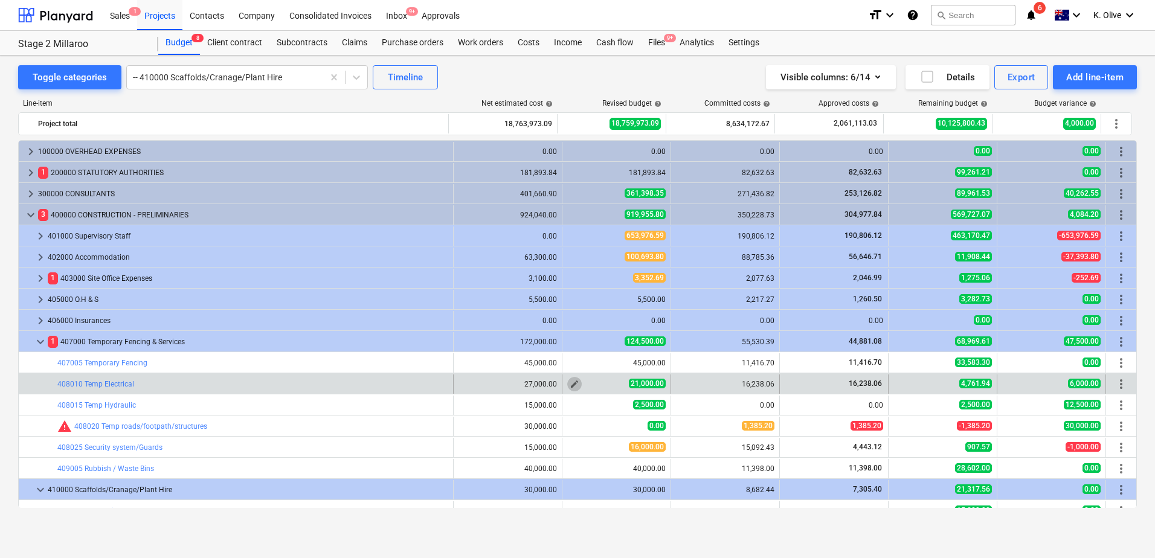
click at [570, 381] on span "edit" at bounding box center [575, 384] width 10 height 10
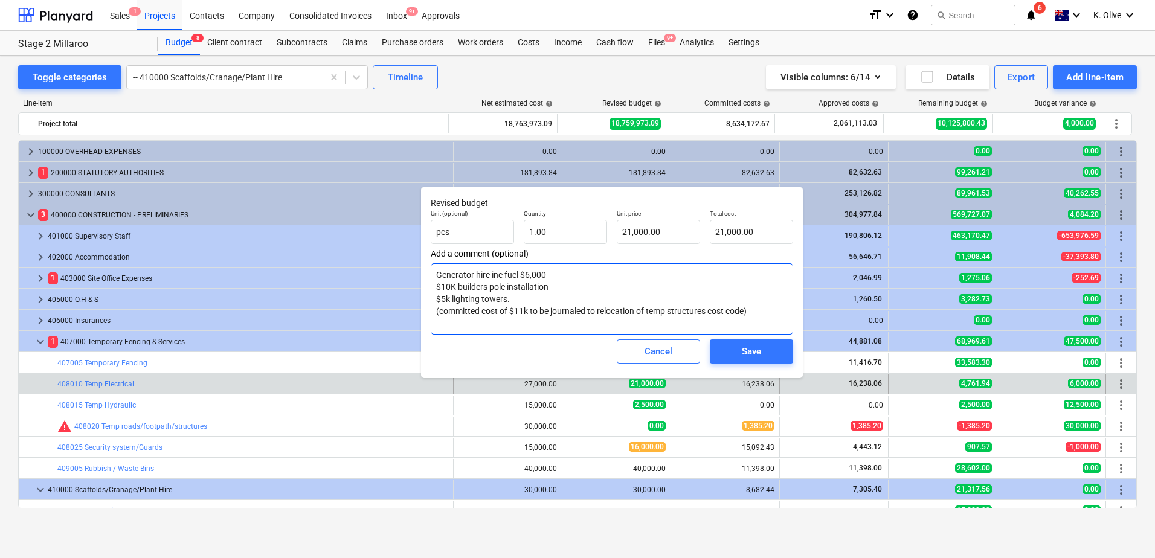
click at [520, 301] on textarea "Generator hire inc fuel $6,000 $10K builders pole installation $5k lighting tow…" at bounding box center [612, 298] width 362 height 71
click at [554, 285] on textarea "Generator hire inc fuel $6,000 $10K builders pole installation $5k lighting tow…" at bounding box center [612, 298] width 362 height 71
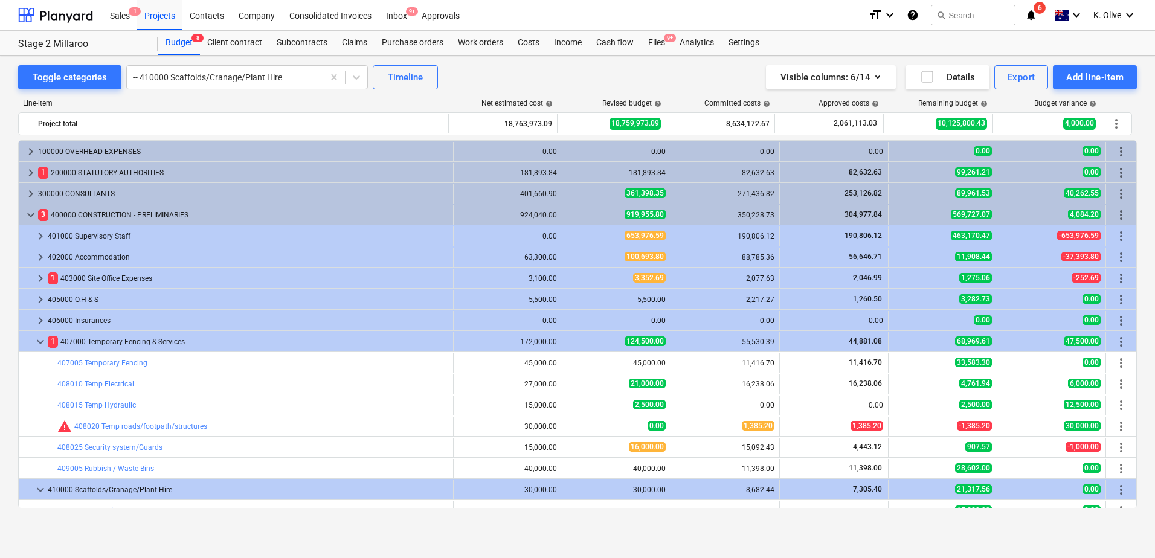
type textarea "x"
type input "1.00"
type input "21,000.00"
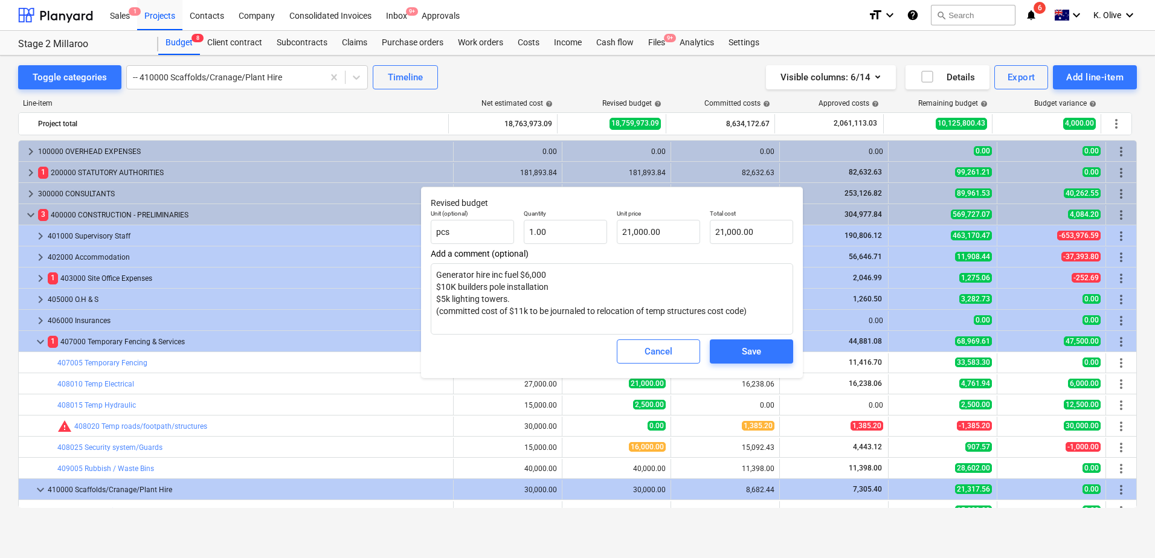
type textarea "x"
